Goal: Task Accomplishment & Management: Manage account settings

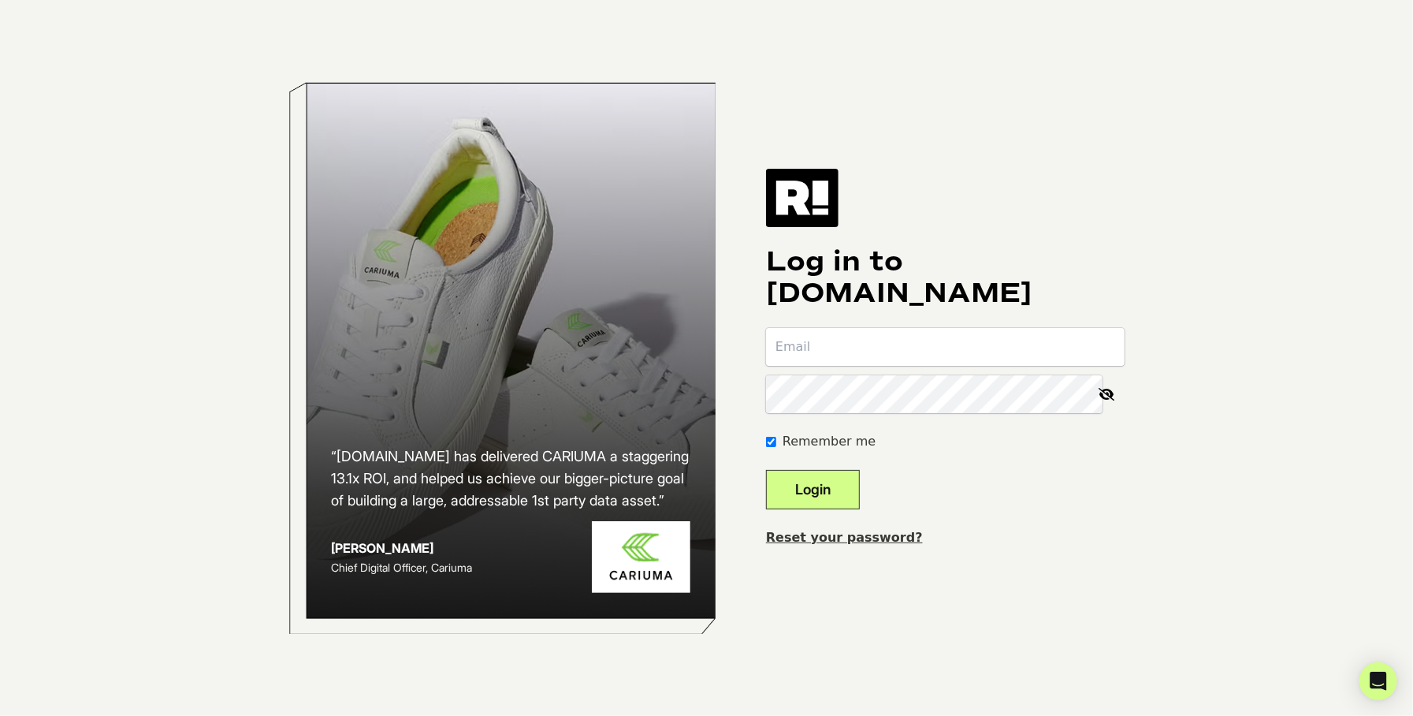
drag, startPoint x: 953, startPoint y: 349, endPoint x: 943, endPoint y: 349, distance: 10.2
click at [952, 349] on input "email" at bounding box center [945, 347] width 359 height 38
paste input "[EMAIL_ADDRESS][DOMAIN_NAME]"
type input "[EMAIL_ADDRESS][DOMAIN_NAME]"
click at [841, 487] on button "Login" at bounding box center [813, 489] width 94 height 39
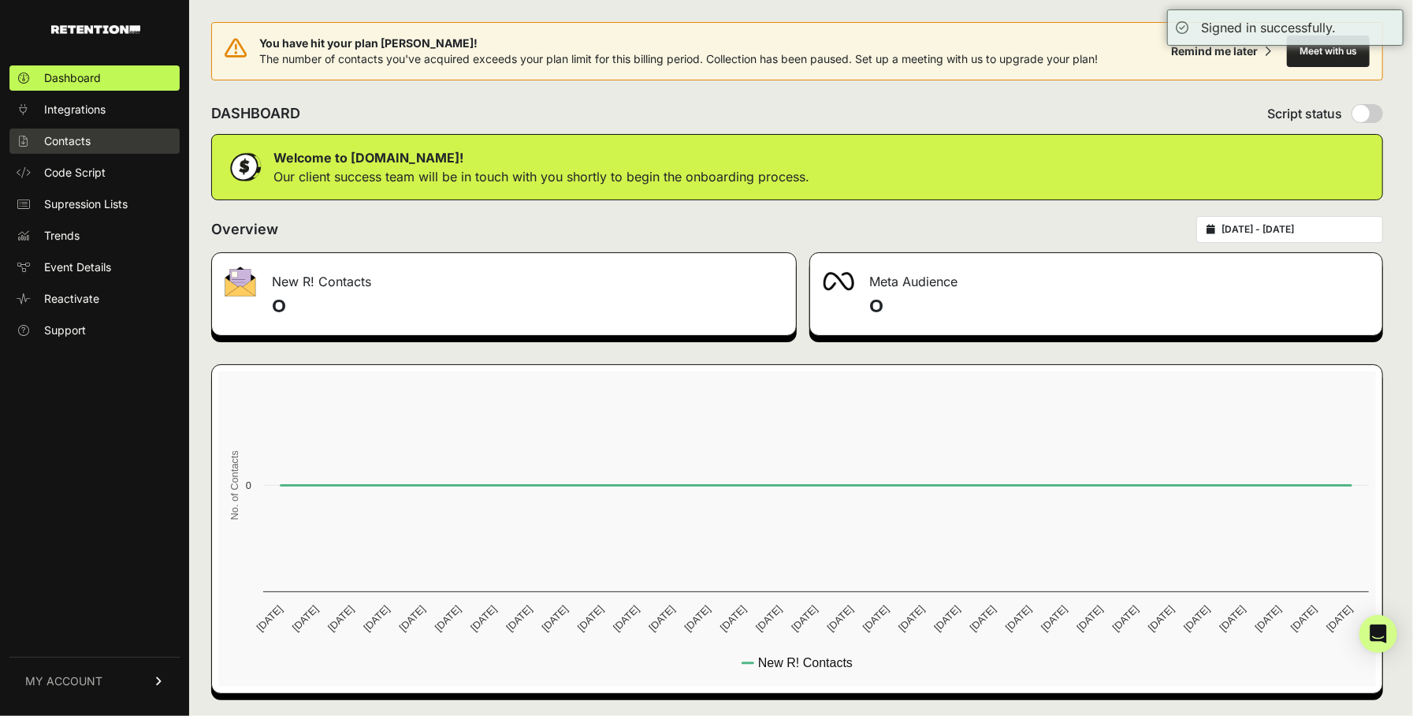
click at [66, 133] on span "Contacts" at bounding box center [67, 141] width 46 height 16
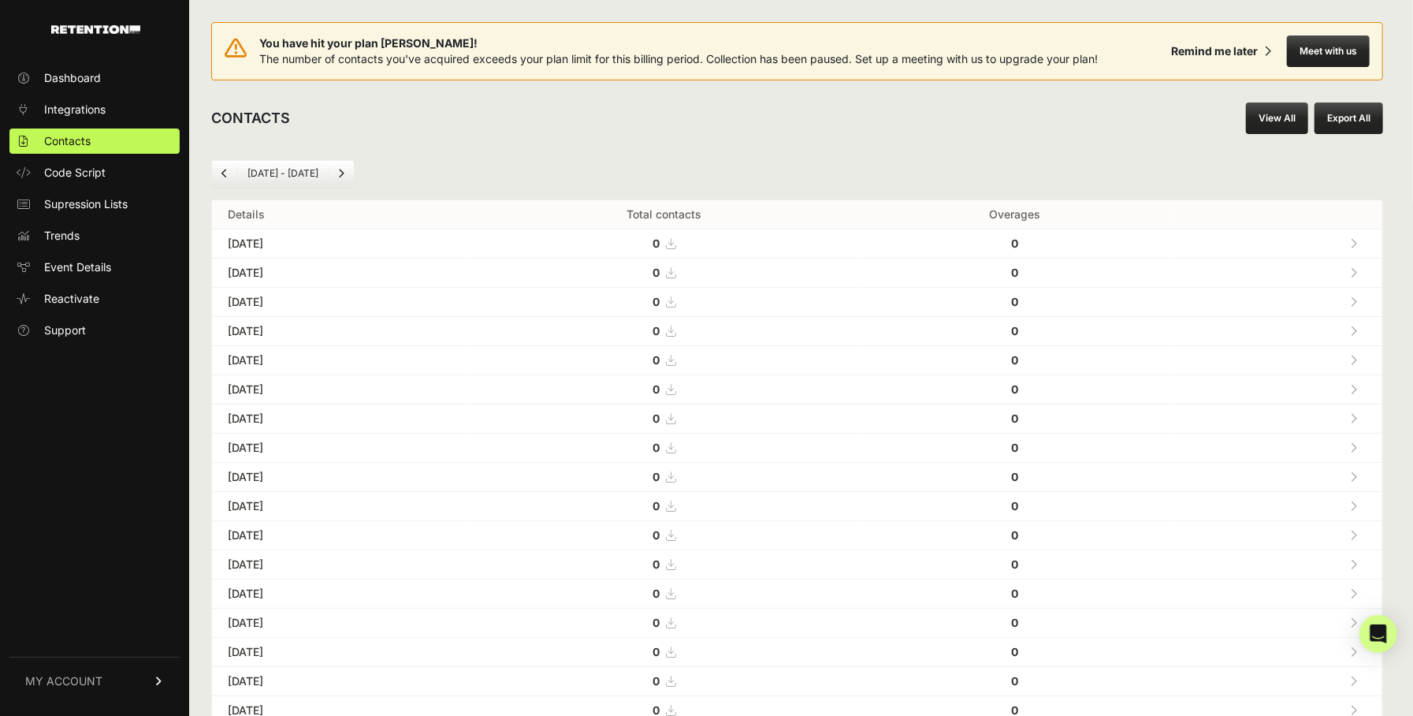
click at [1269, 110] on link "View All" at bounding box center [1277, 118] width 62 height 32
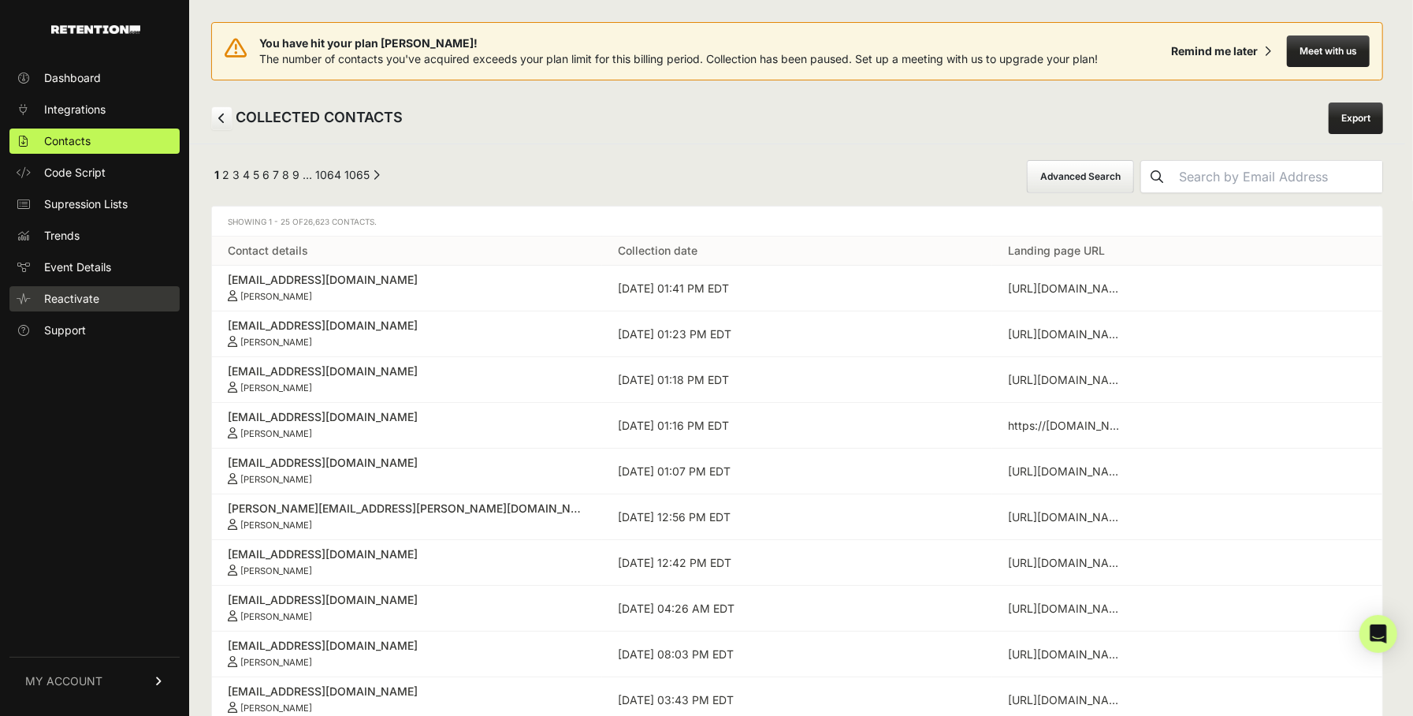
click at [83, 297] on span "Reactivate" at bounding box center [71, 299] width 55 height 16
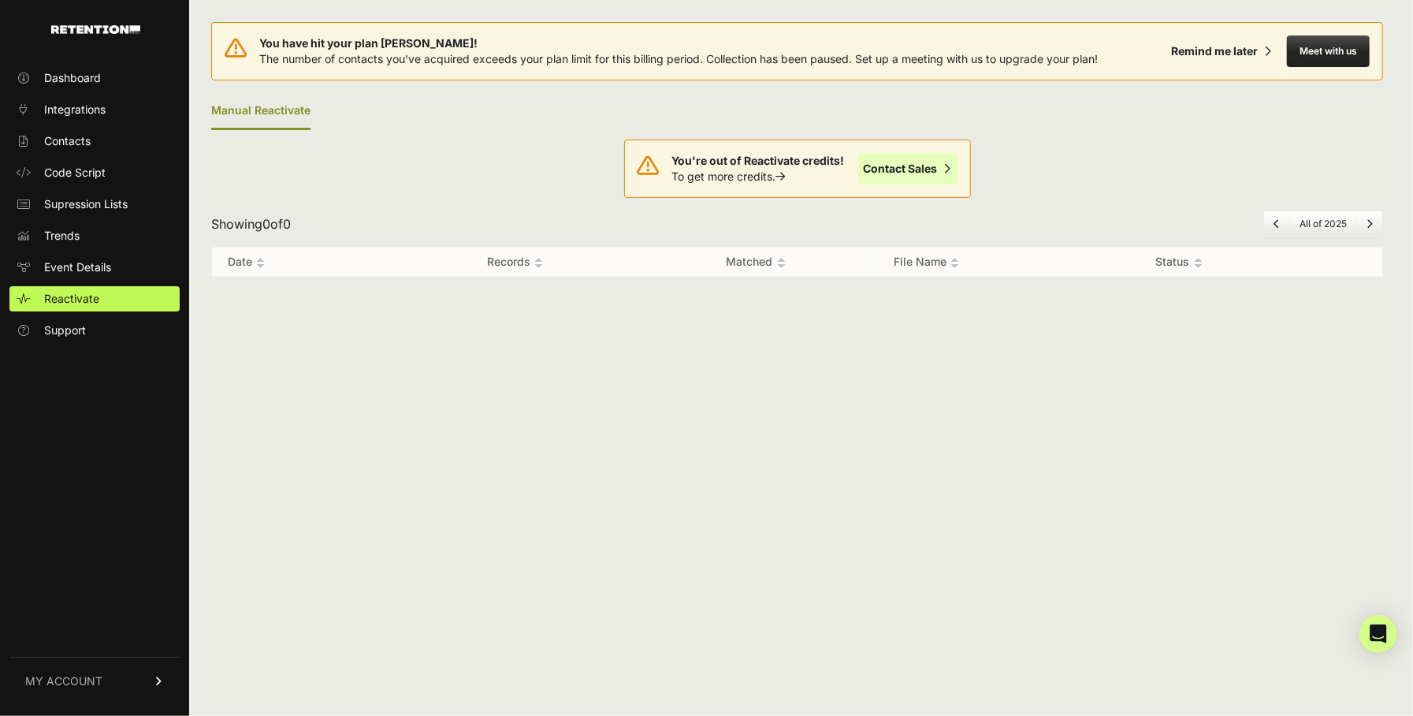
click at [924, 172] on link "Contact Sales" at bounding box center [907, 169] width 100 height 32
click at [89, 173] on span "Code Script" at bounding box center [74, 173] width 61 height 16
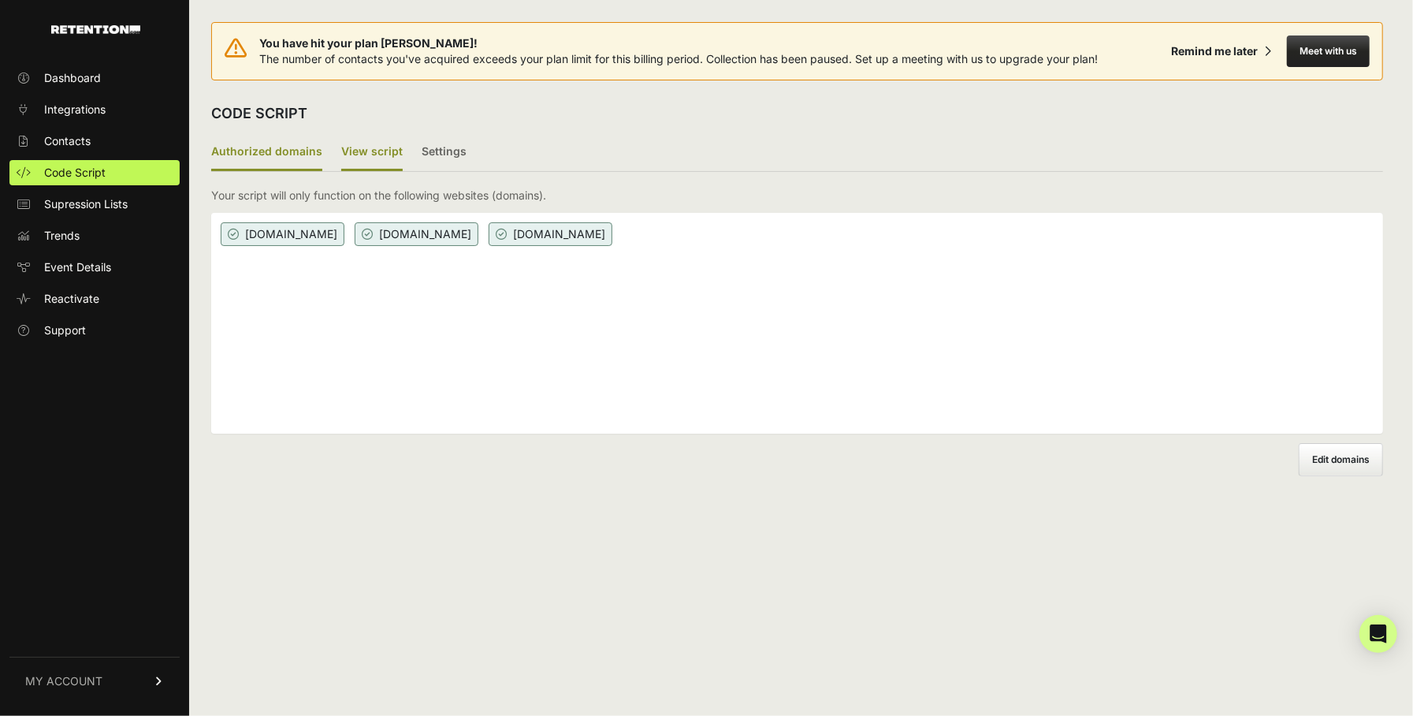
click at [343, 152] on label "View script" at bounding box center [371, 152] width 61 height 37
click at [0, 0] on input "View script" at bounding box center [0, 0] width 0 height 0
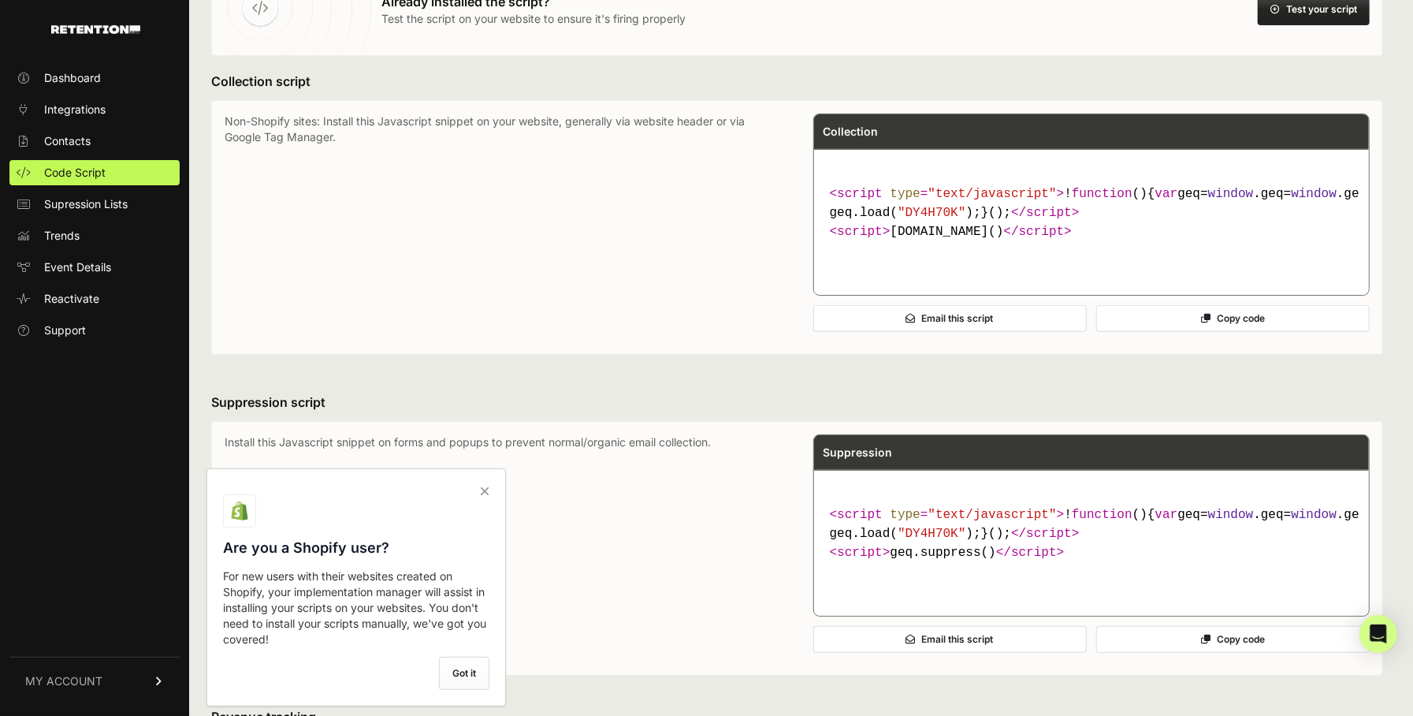
click at [486, 488] on icon at bounding box center [485, 490] width 22 height 25
click at [0, 0] on input "checkbox" at bounding box center [0, 0] width 0 height 0
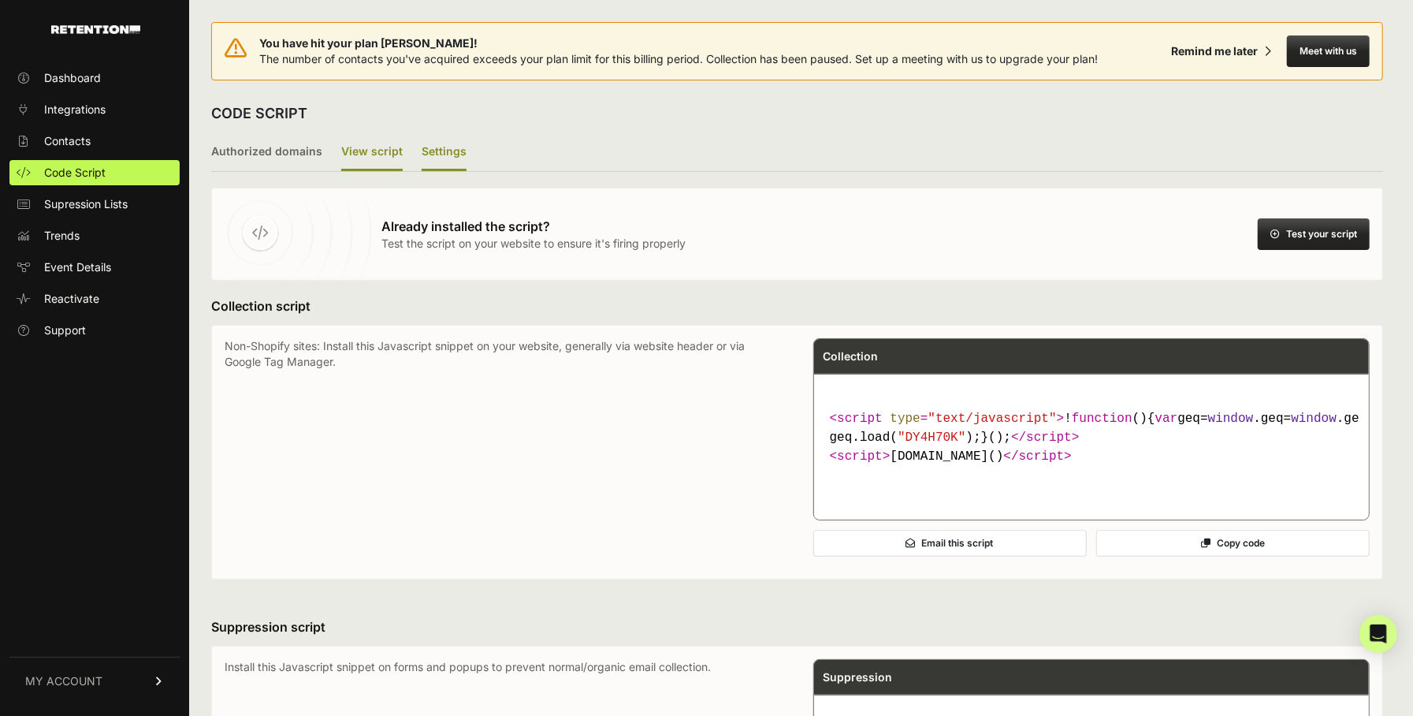
click at [443, 152] on label "Settings" at bounding box center [444, 152] width 45 height 37
click at [0, 0] on input "Settings" at bounding box center [0, 0] width 0 height 0
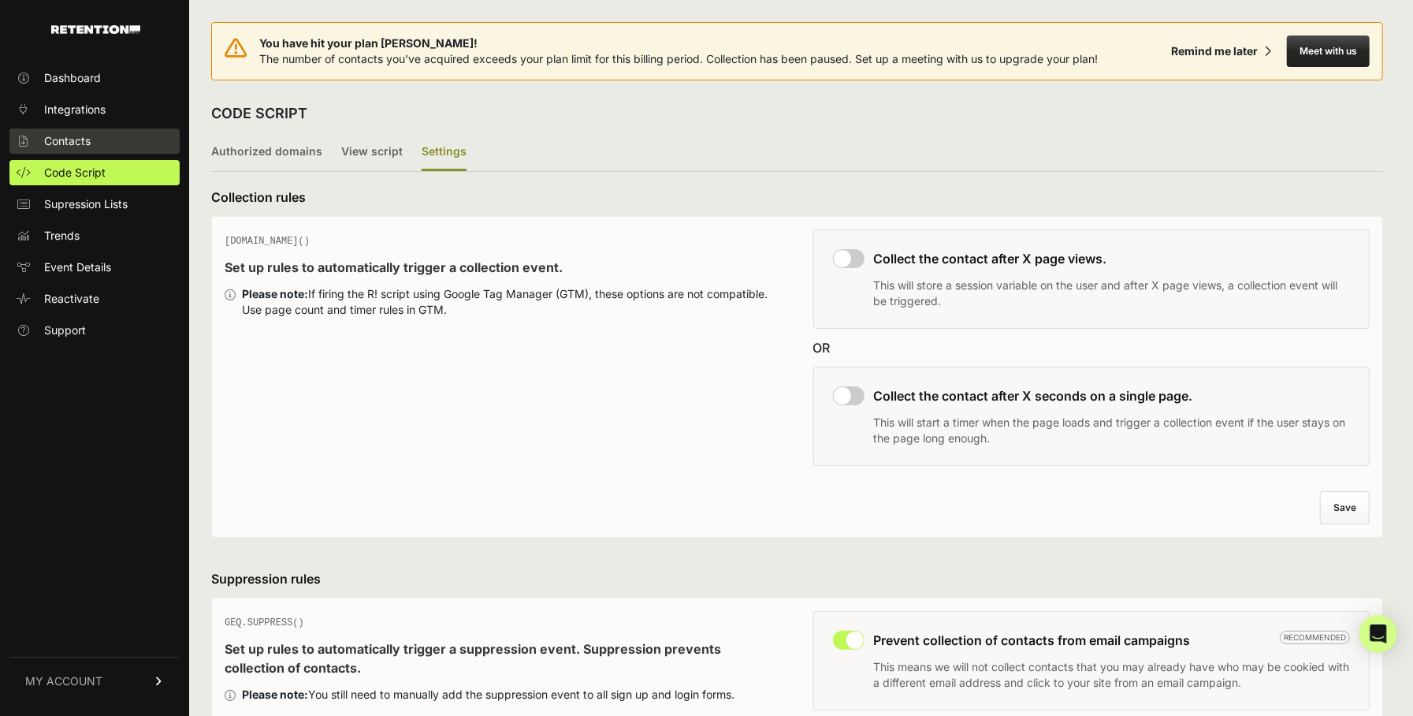
click at [65, 139] on span "Contacts" at bounding box center [67, 141] width 46 height 16
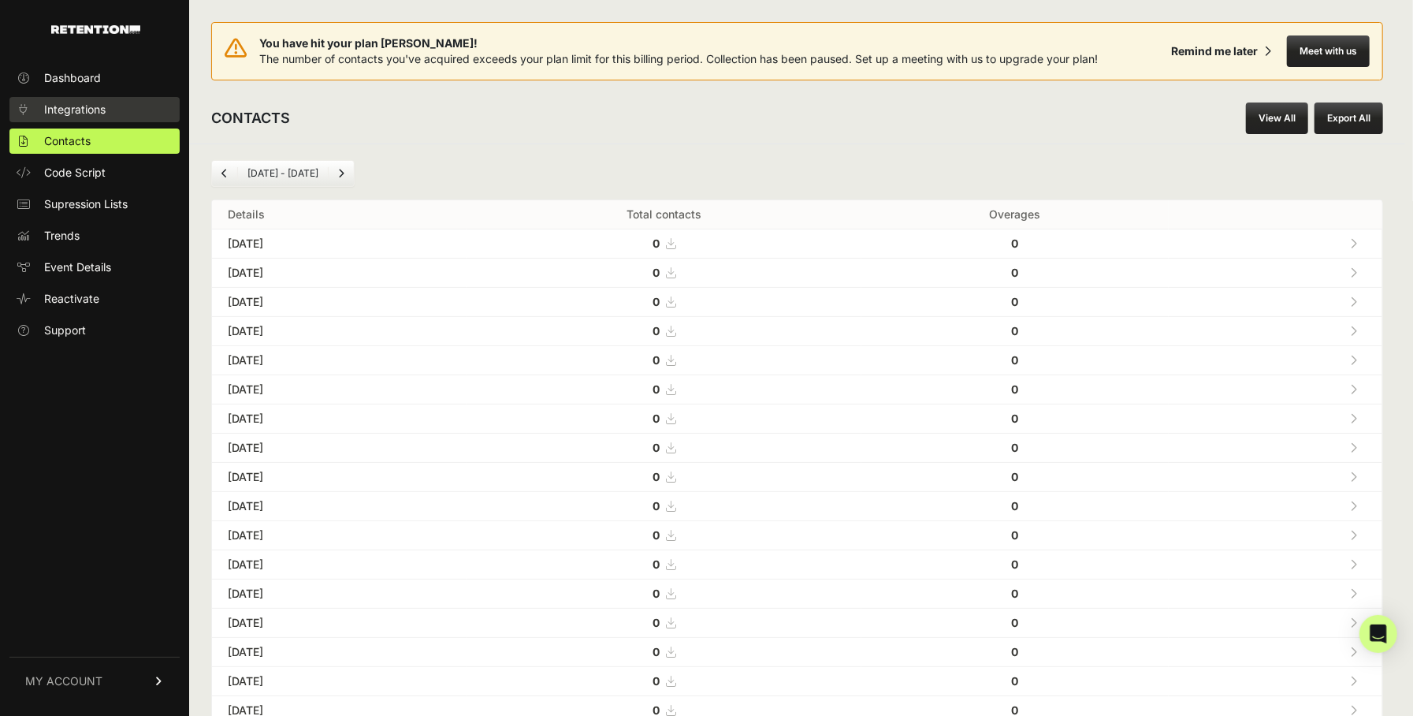
click at [80, 114] on span "Integrations" at bounding box center [74, 110] width 61 height 16
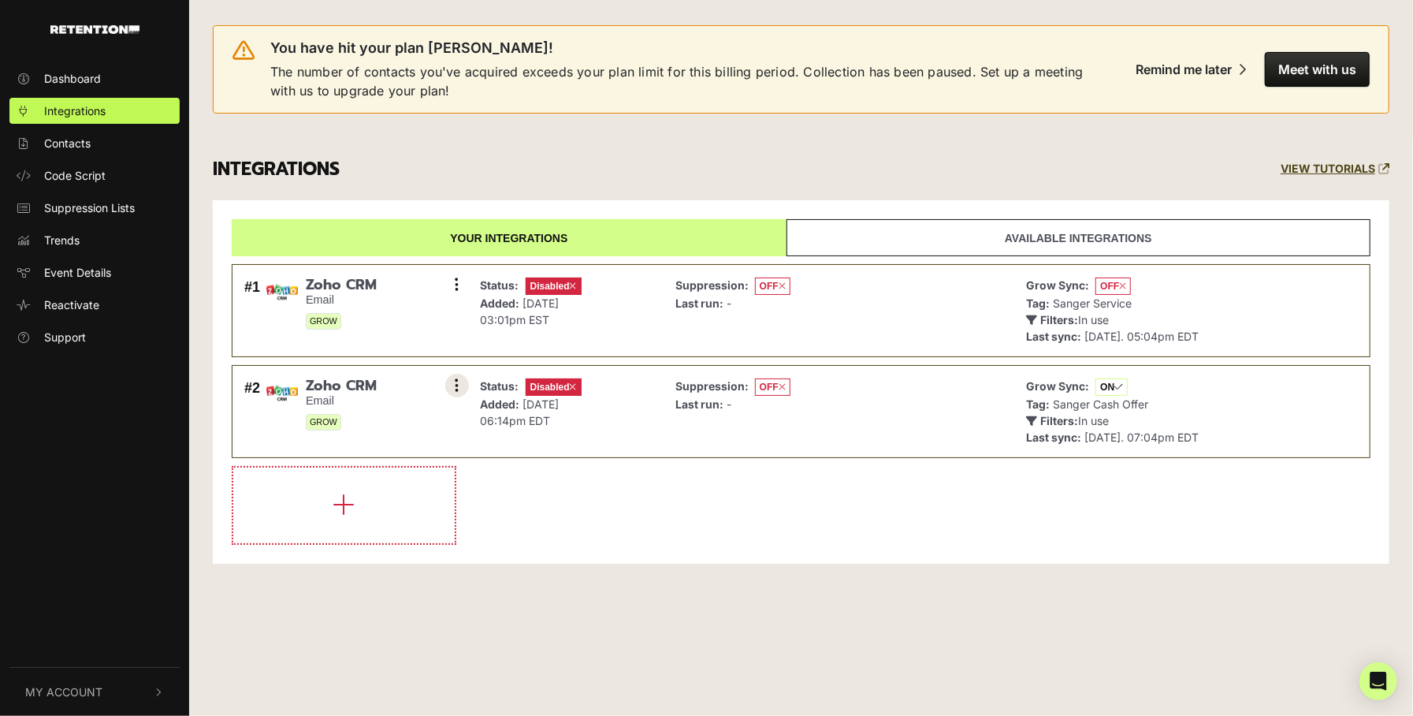
click at [452, 379] on button at bounding box center [457, 386] width 24 height 24
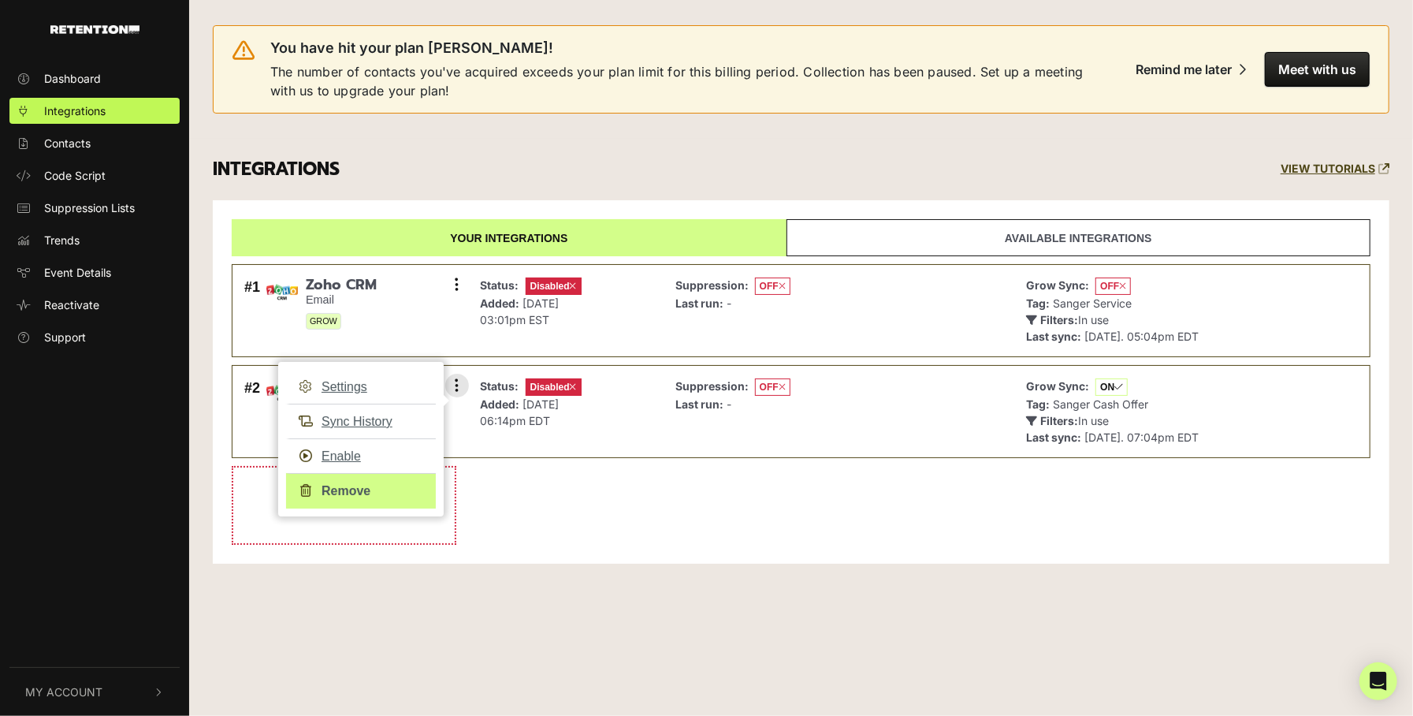
click at [348, 485] on link "Remove" at bounding box center [361, 490] width 150 height 35
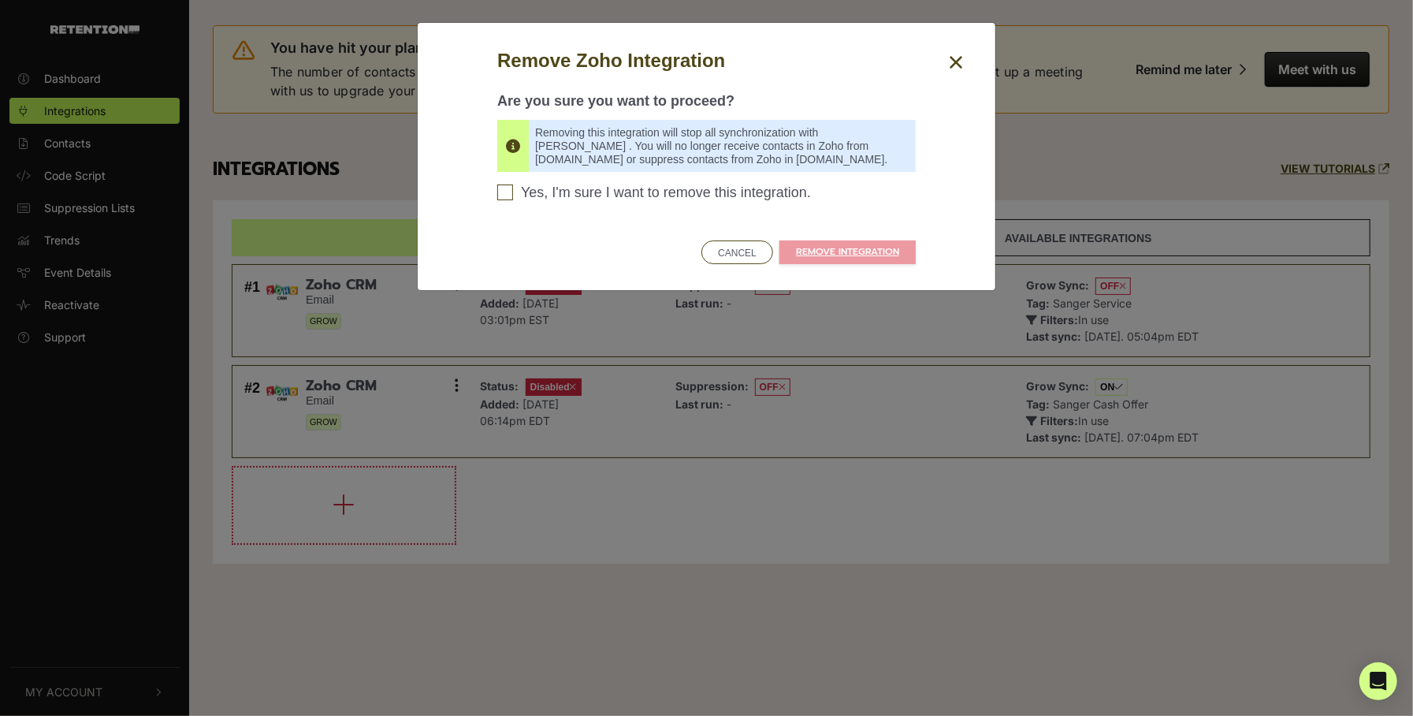
click at [594, 197] on span "Yes, I'm sure I want to remove this integration." at bounding box center [666, 192] width 290 height 17
click at [513, 197] on input "Yes, I'm sure I want to remove this integration. Please confirm to continue" at bounding box center [505, 192] width 16 height 16
checkbox input "true"
click at [849, 253] on link "REMOVE INTEGRATION" at bounding box center [847, 252] width 136 height 24
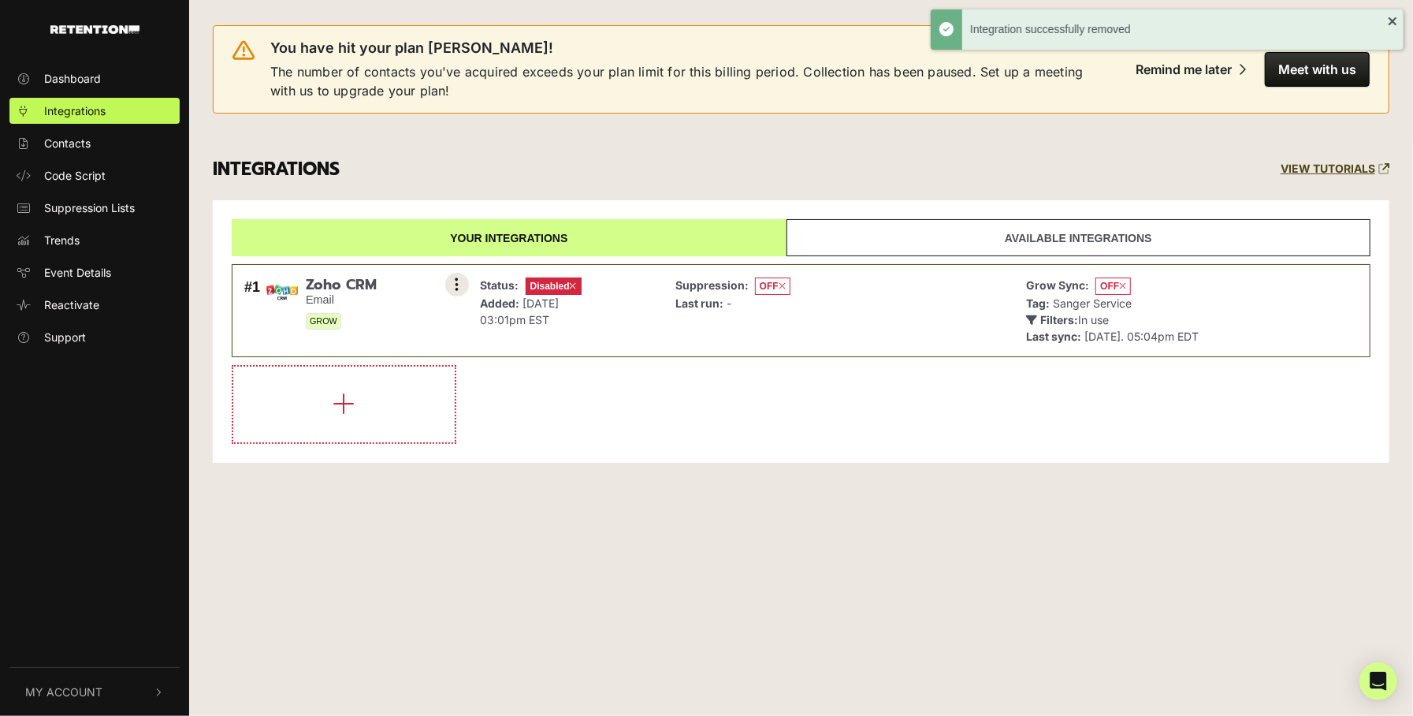
click at [456, 288] on icon at bounding box center [457, 285] width 4 height 16
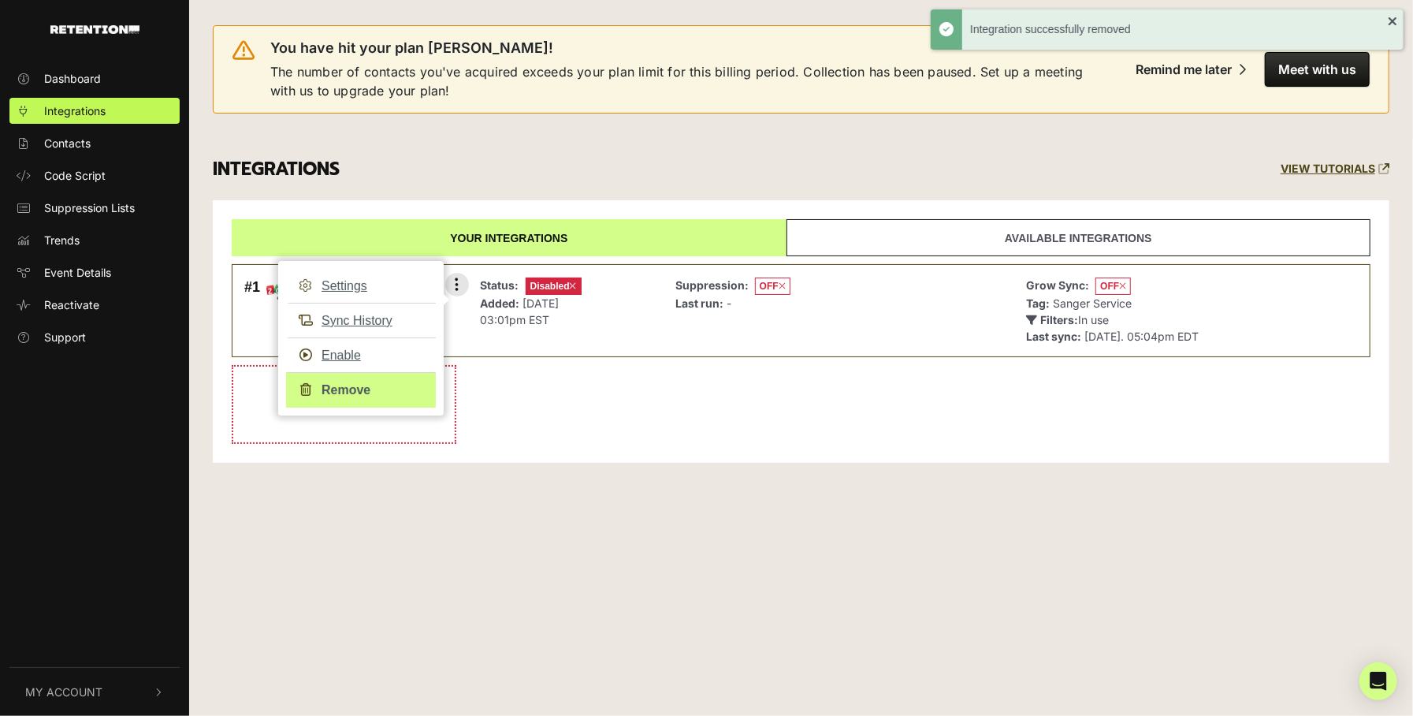
click at [336, 391] on link "Remove" at bounding box center [361, 389] width 150 height 35
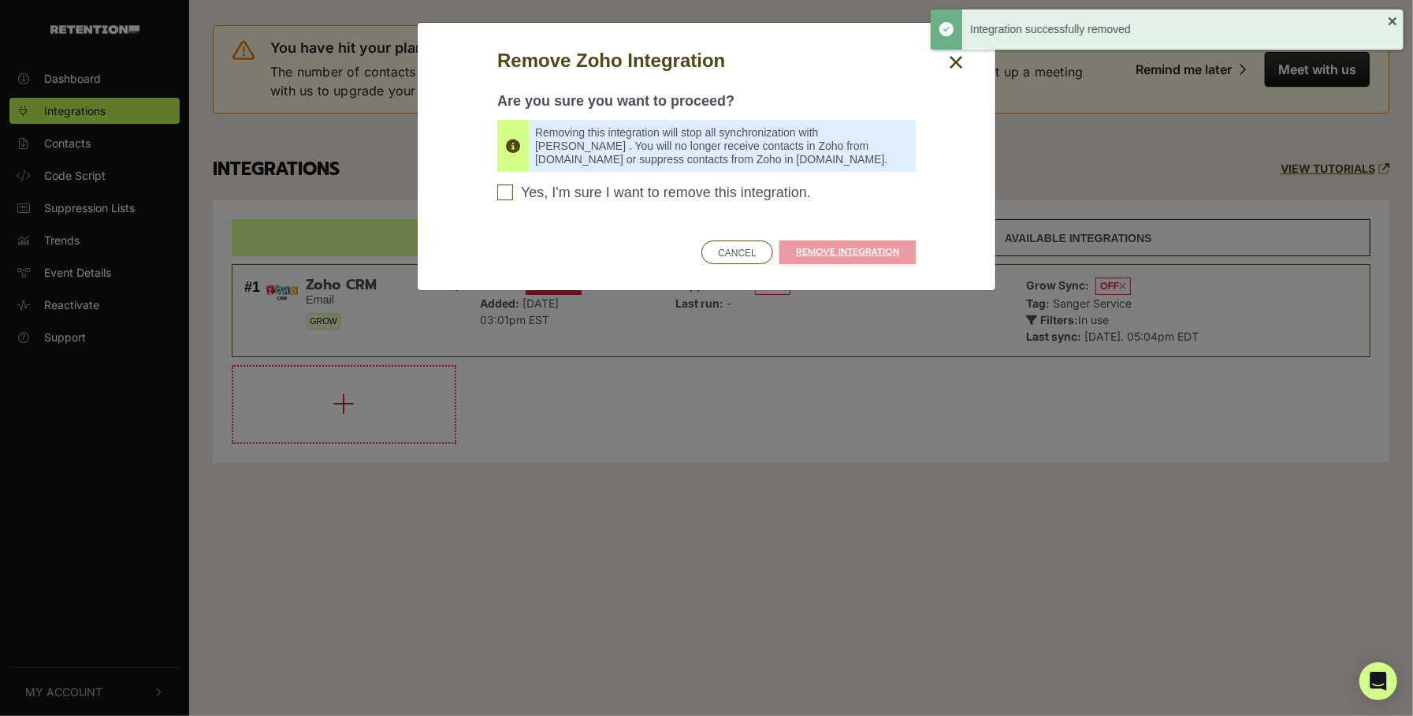
drag, startPoint x: 503, startPoint y: 189, endPoint x: 663, endPoint y: 240, distance: 167.7
click at [506, 191] on input "Yes, I'm sure I want to remove this integration. Please confirm to continue" at bounding box center [505, 192] width 16 height 16
checkbox input "true"
click at [866, 253] on link "REMOVE INTEGRATION" at bounding box center [847, 252] width 136 height 24
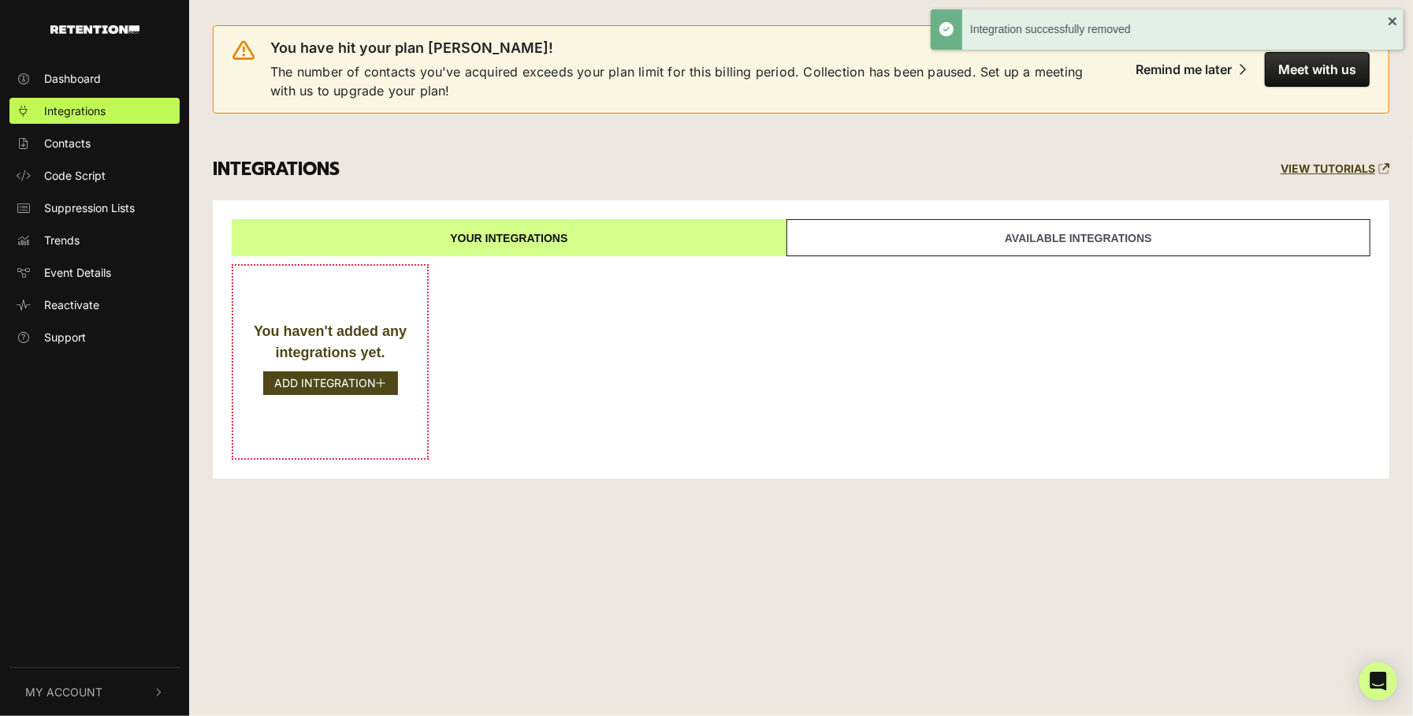
drag, startPoint x: 718, startPoint y: 422, endPoint x: 962, endPoint y: 303, distance: 271.4
click at [720, 420] on div "You haven't added any integrations yet. ADD INTEGRATION" at bounding box center [801, 361] width 1139 height 195
click at [1028, 244] on link "Available integrations" at bounding box center [1078, 237] width 584 height 37
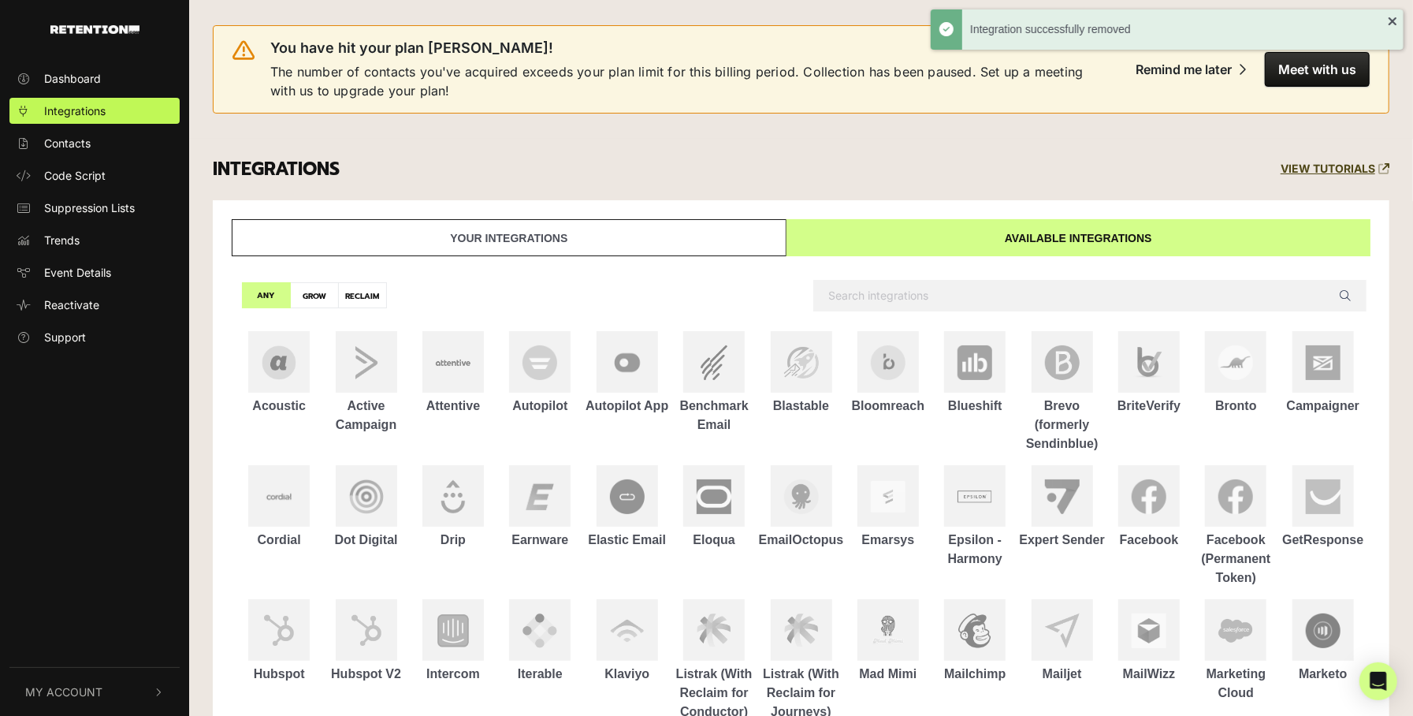
click at [85, 128] on ul "Dashboard Integrations Contacts Code Script Suppression Lists Trends Event Deta…" at bounding box center [94, 207] width 189 height 284
click at [93, 82] on span "Dashboard" at bounding box center [72, 78] width 57 height 17
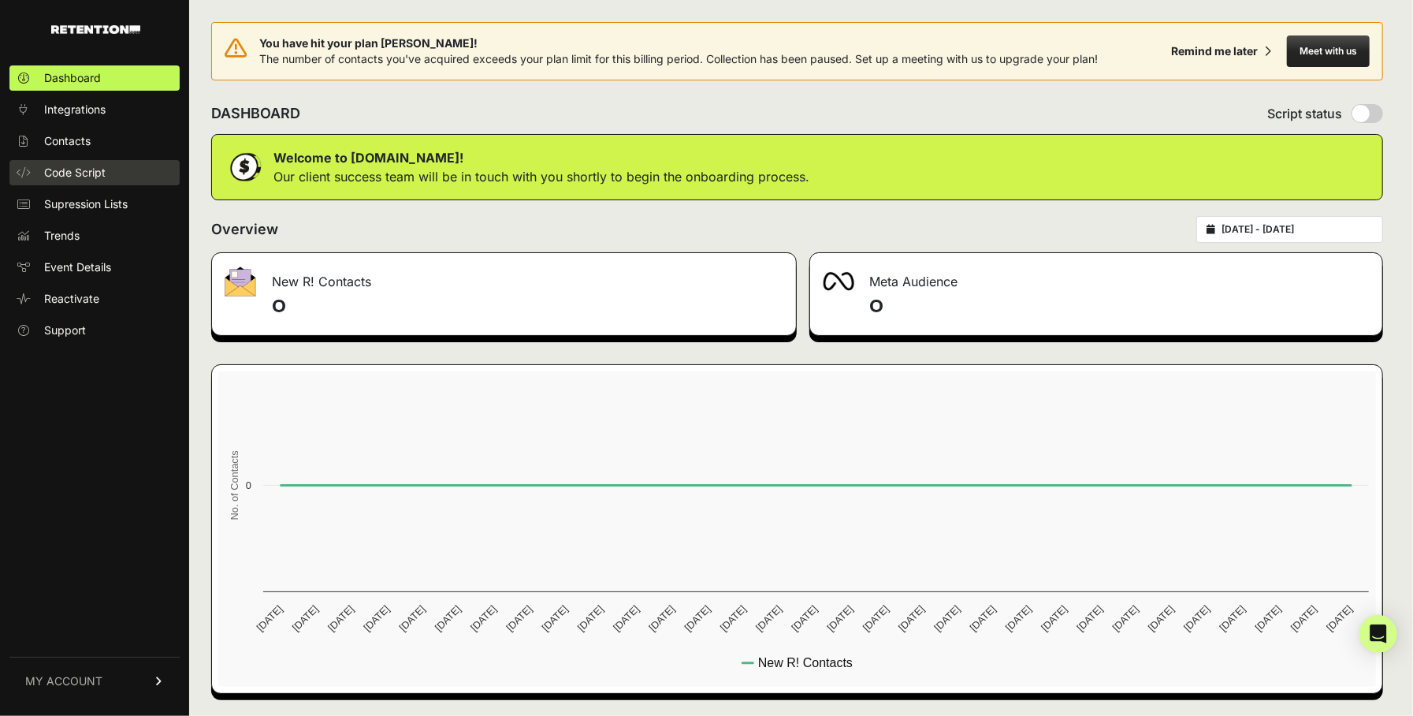
click at [77, 166] on span "Code Script" at bounding box center [74, 173] width 61 height 16
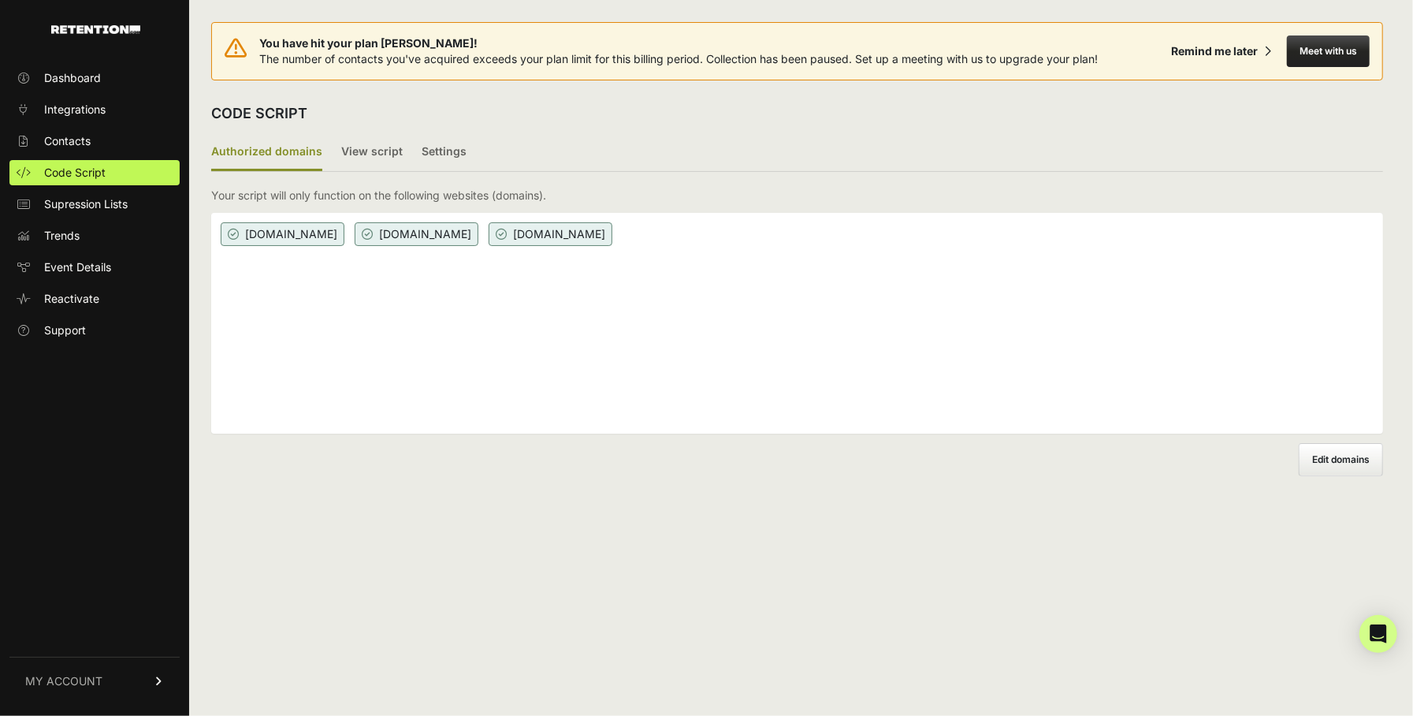
click at [311, 231] on span "[DOMAIN_NAME]" at bounding box center [283, 234] width 124 height 24
click at [1309, 459] on label "Edit domains" at bounding box center [1341, 459] width 84 height 33
click at [0, 0] on input "Add domain" at bounding box center [0, 0] width 0 height 0
